Goal: Information Seeking & Learning: Learn about a topic

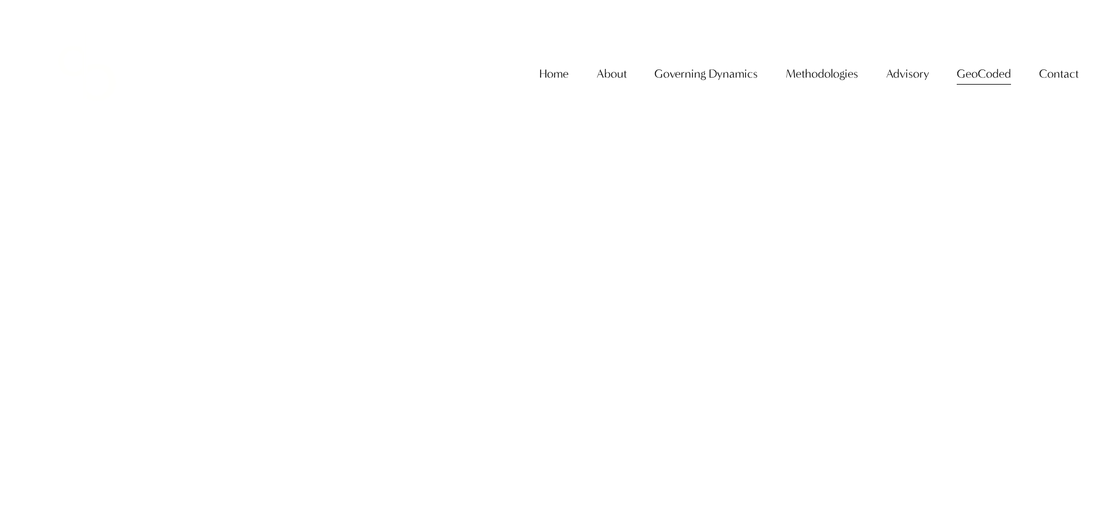
scroll to position [1612, 0]
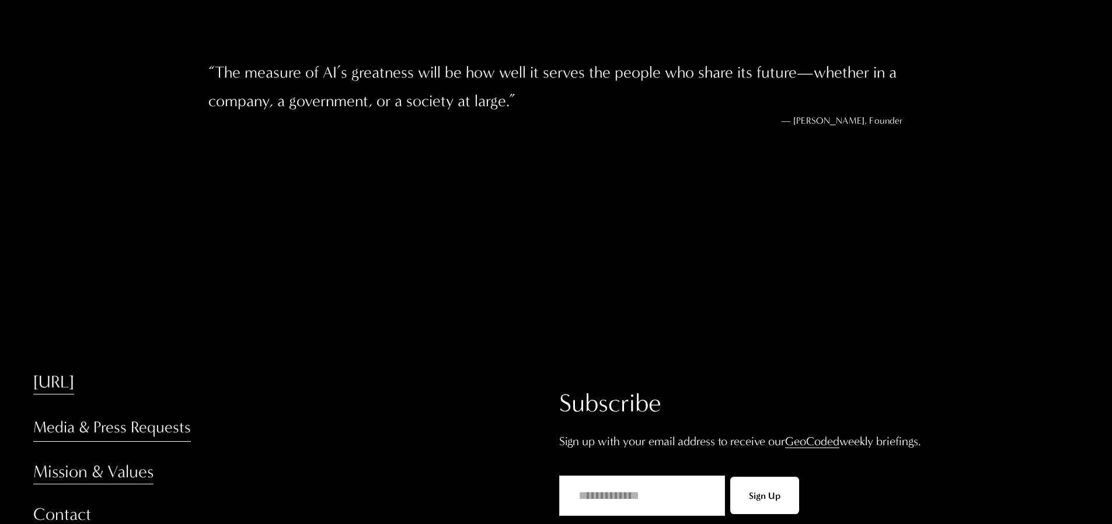
scroll to position [2153, 0]
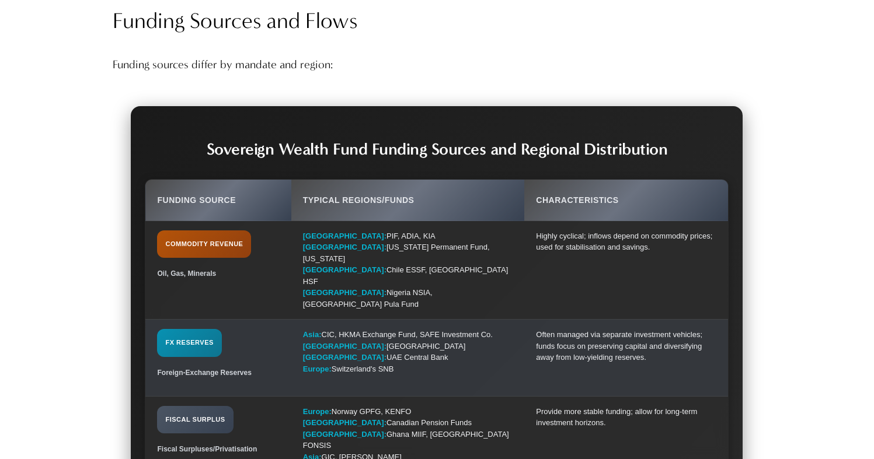
scroll to position [3243, 0]
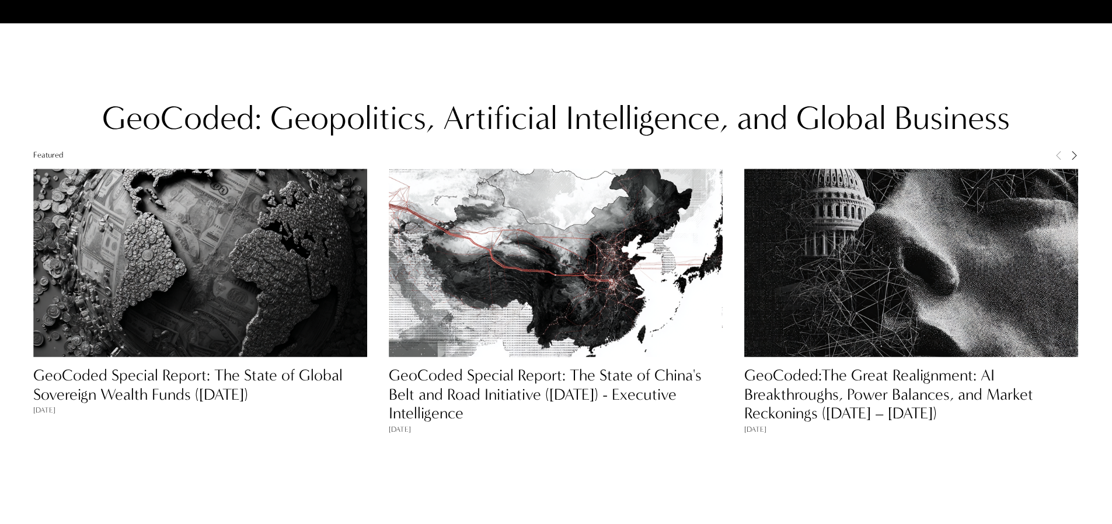
scroll to position [1067, 0]
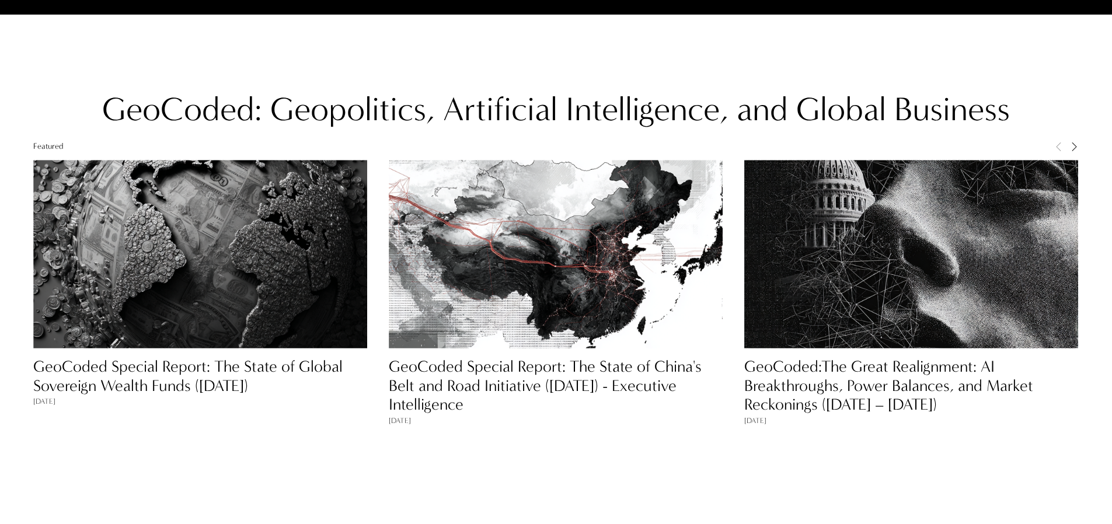
click at [466, 370] on link "GeoCoded Special Report: The State of China's Belt and Road Initiative (August …" at bounding box center [545, 385] width 313 height 57
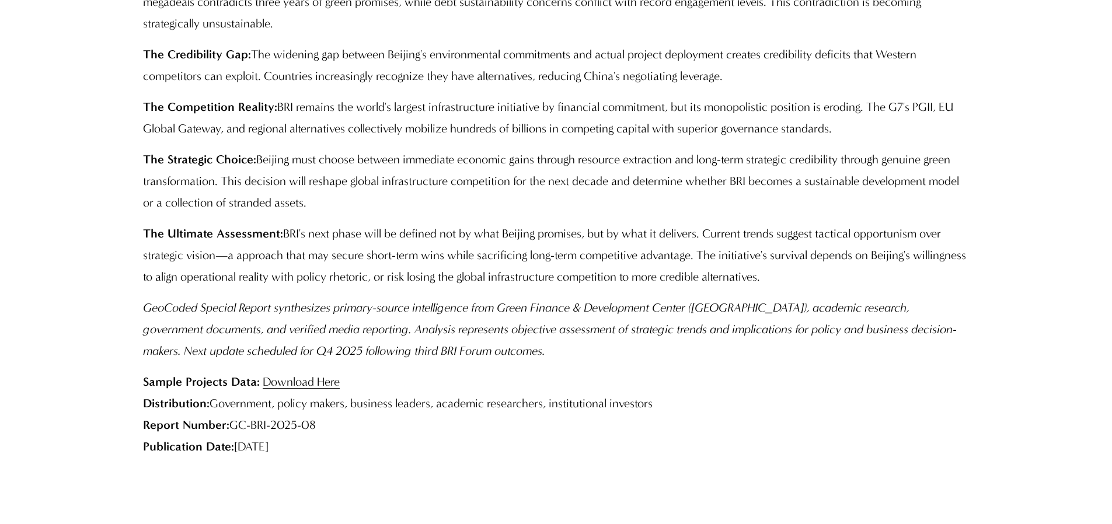
scroll to position [5571, 0]
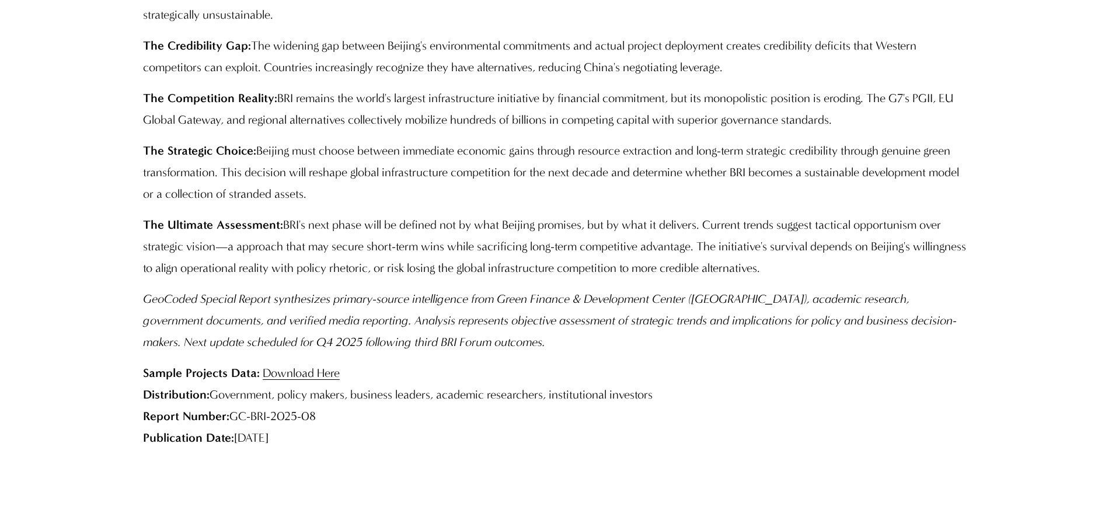
click at [386, 368] on p "Sample Projects Data: Download Here Distribution: Government, policy makers, bu…" at bounding box center [556, 405] width 826 height 86
drag, startPoint x: 328, startPoint y: 385, endPoint x: 142, endPoint y: 326, distance: 195.3
copy p "Sample Projects Data: Download Here Distribution: Government, policy makers, bu…"
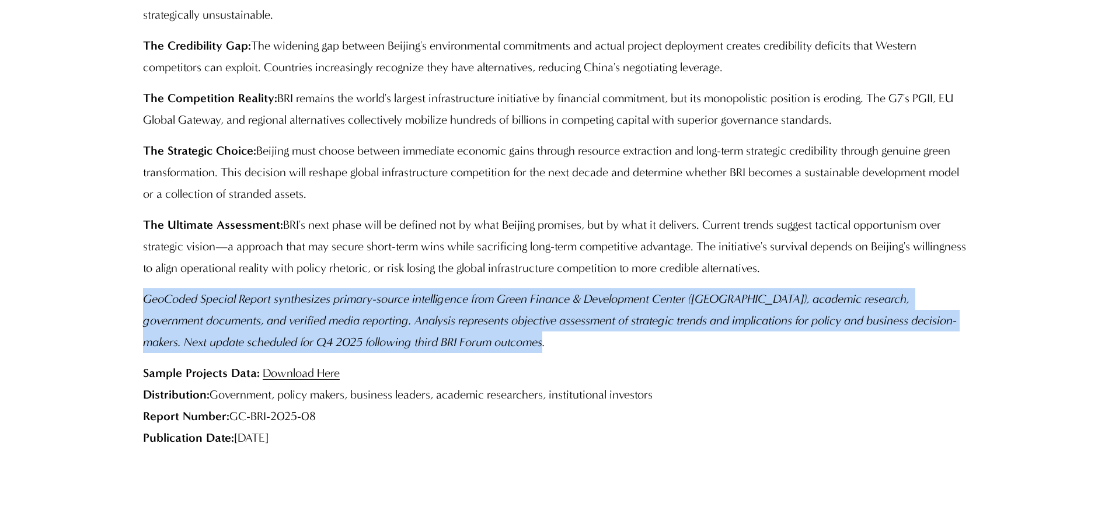
drag, startPoint x: 145, startPoint y: 242, endPoint x: 498, endPoint y: 291, distance: 356.6
click at [498, 291] on p "GeoCoded Special Report synthesizes primary-source intelligence from Green Fina…" at bounding box center [556, 320] width 826 height 65
copy em "GeoCoded Special Report synthesizes primary-source intelligence from Green Fina…"
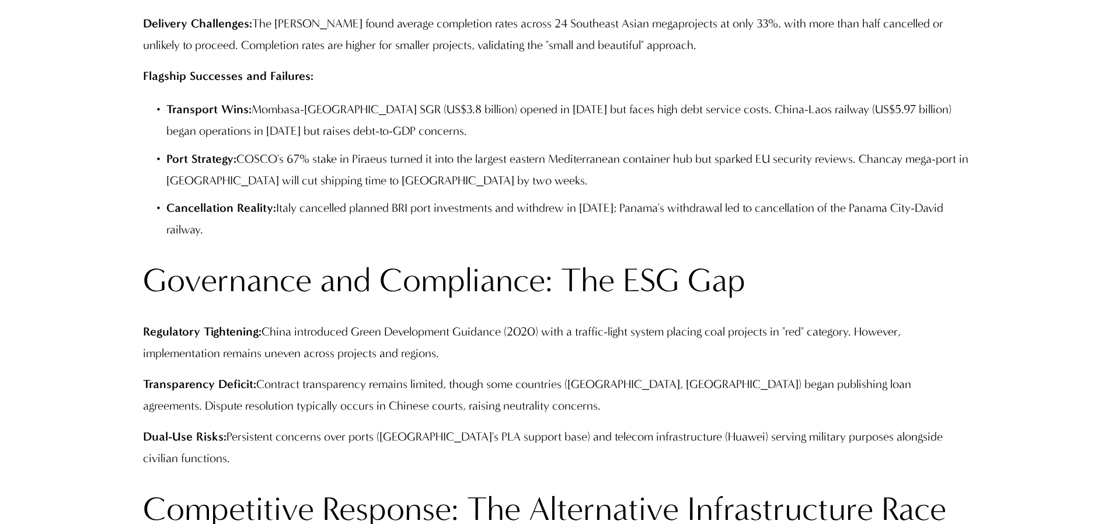
scroll to position [0, 0]
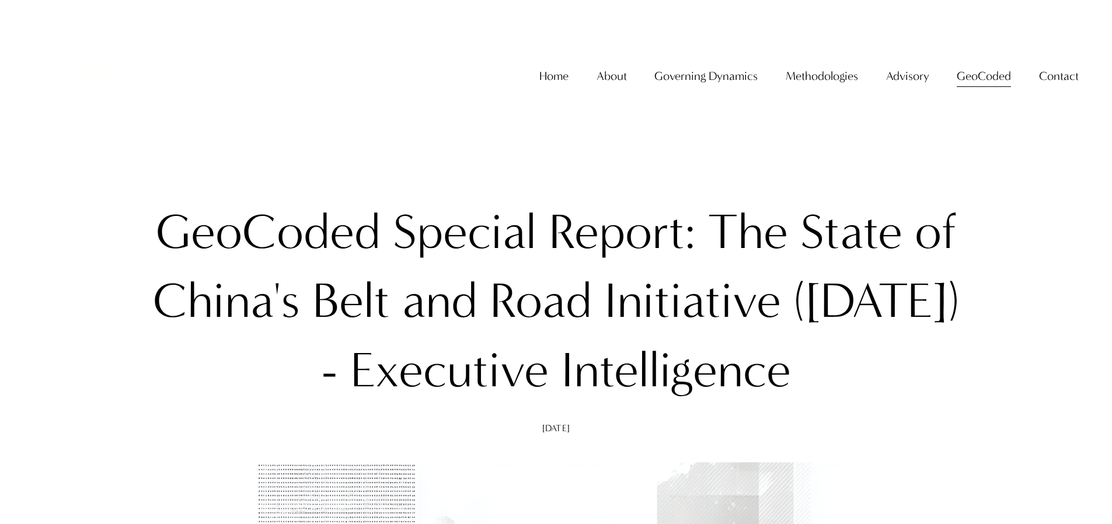
click at [553, 88] on link "Home" at bounding box center [553, 76] width 29 height 24
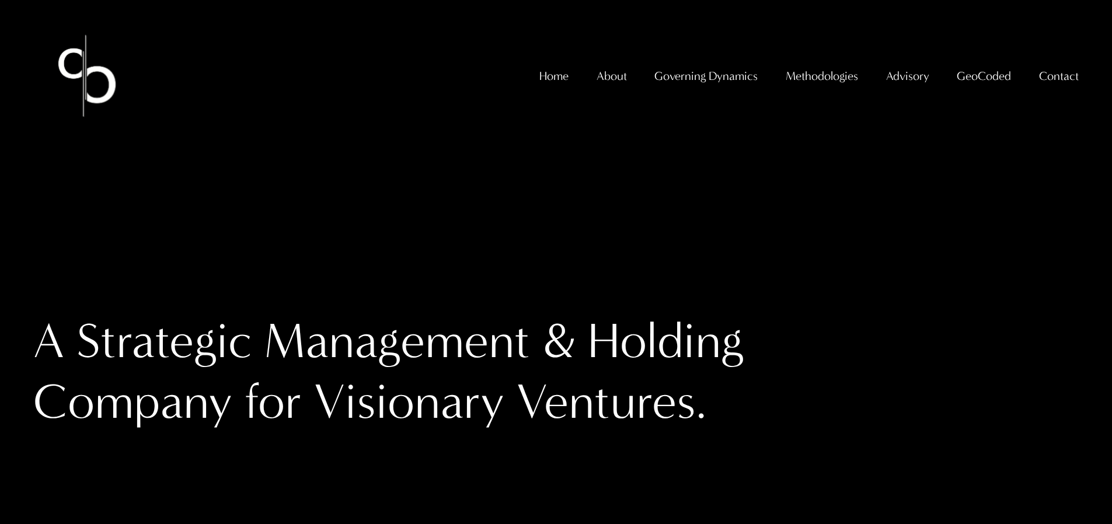
click at [0, 0] on span "GeoCoded Special Reports" at bounding box center [0, 0] width 0 height 0
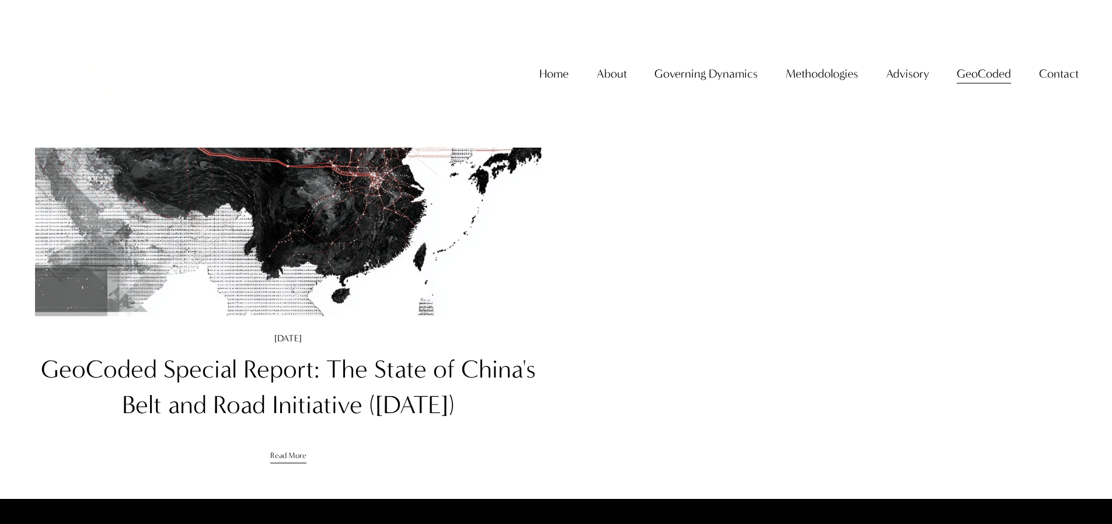
scroll to position [367, 0]
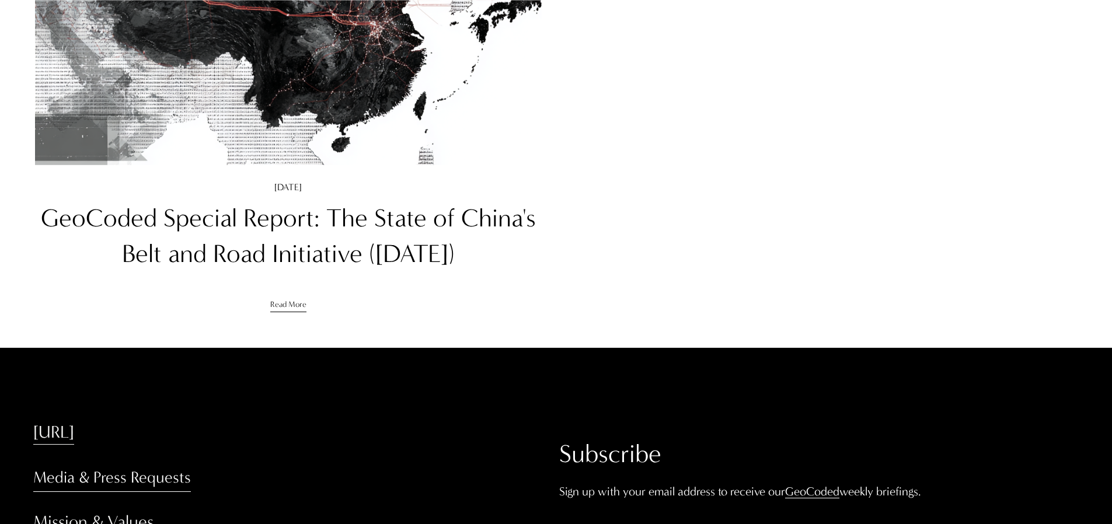
click at [427, 215] on link "GeoCoded Special Report: The State of China's Belt and Road Initiative ([DATE])" at bounding box center [288, 235] width 495 height 65
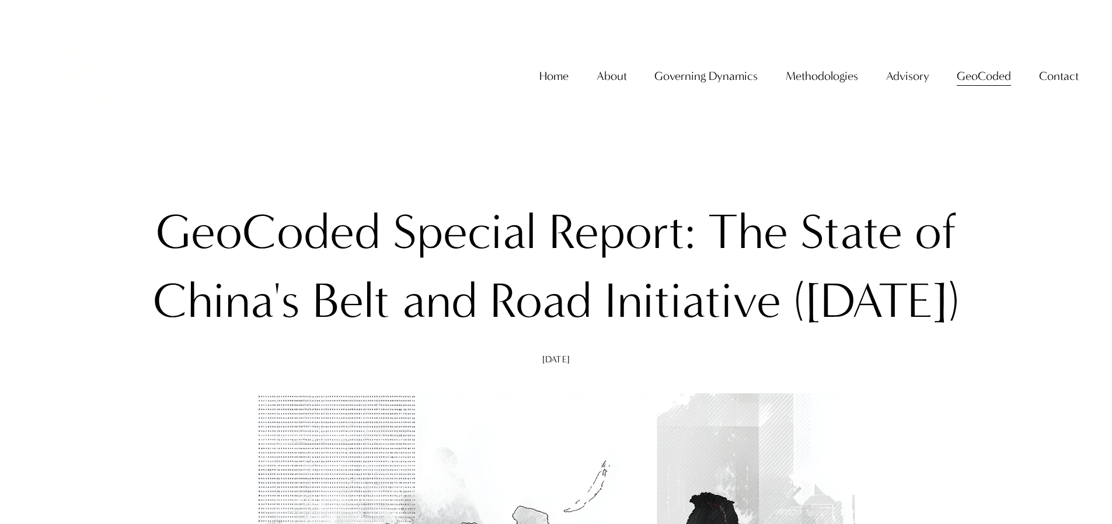
click at [972, 87] on span "GeoCoded" at bounding box center [984, 76] width 54 height 22
click at [0, 0] on span "GeoCoded - Weekly" at bounding box center [0, 0] width 0 height 0
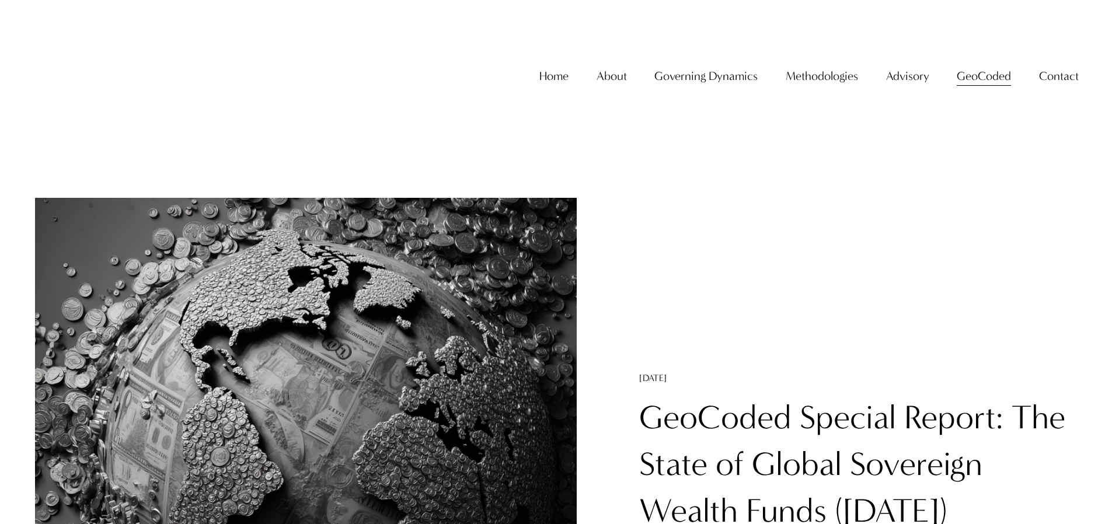
click at [0, 0] on span "GeoCoded Special Reports" at bounding box center [0, 0] width 0 height 0
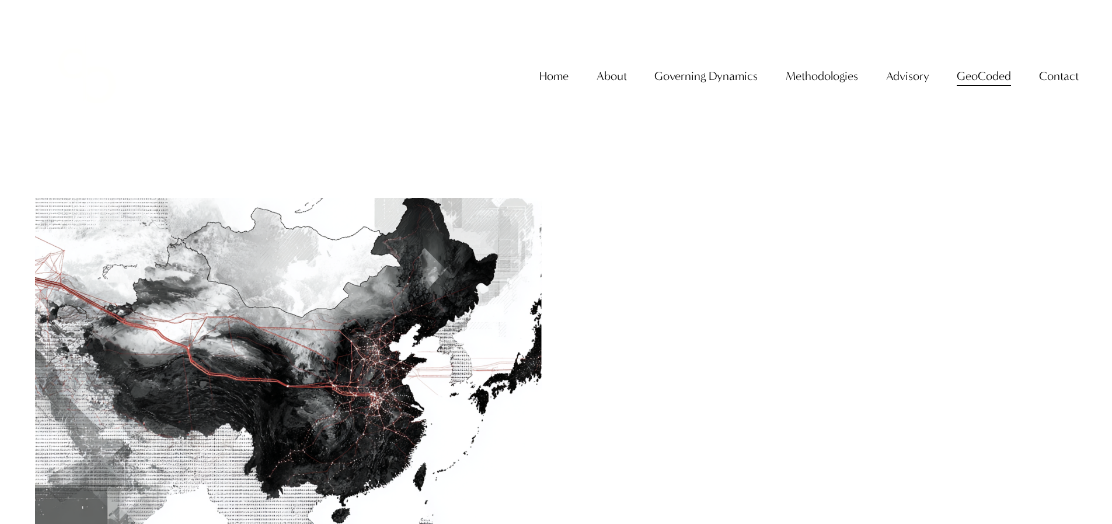
click at [511, 255] on img at bounding box center [288, 366] width 512 height 341
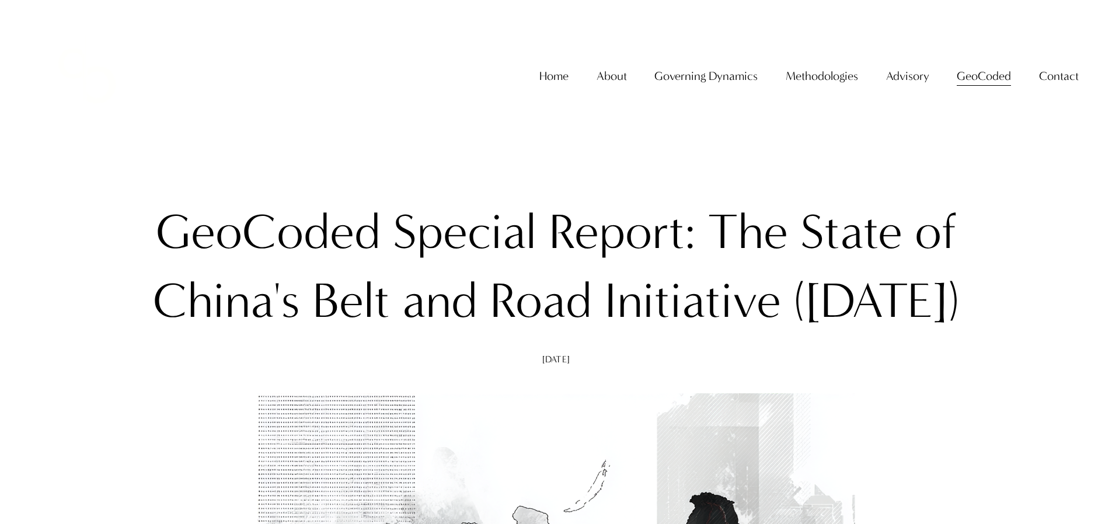
click at [0, 0] on span "GeoCoded - Weekly" at bounding box center [0, 0] width 0 height 0
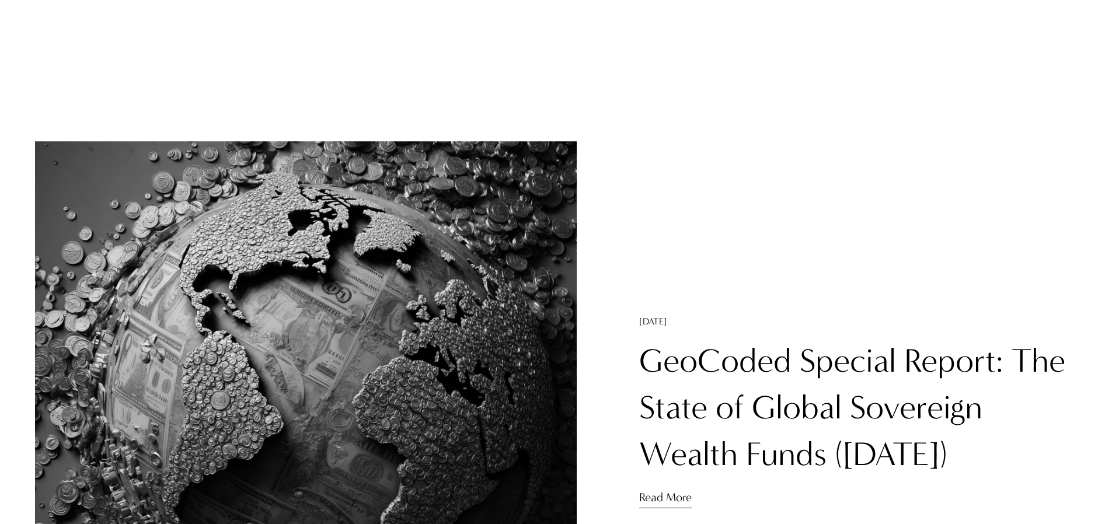
scroll to position [79, 0]
